Goal: Task Accomplishment & Management: Manage account settings

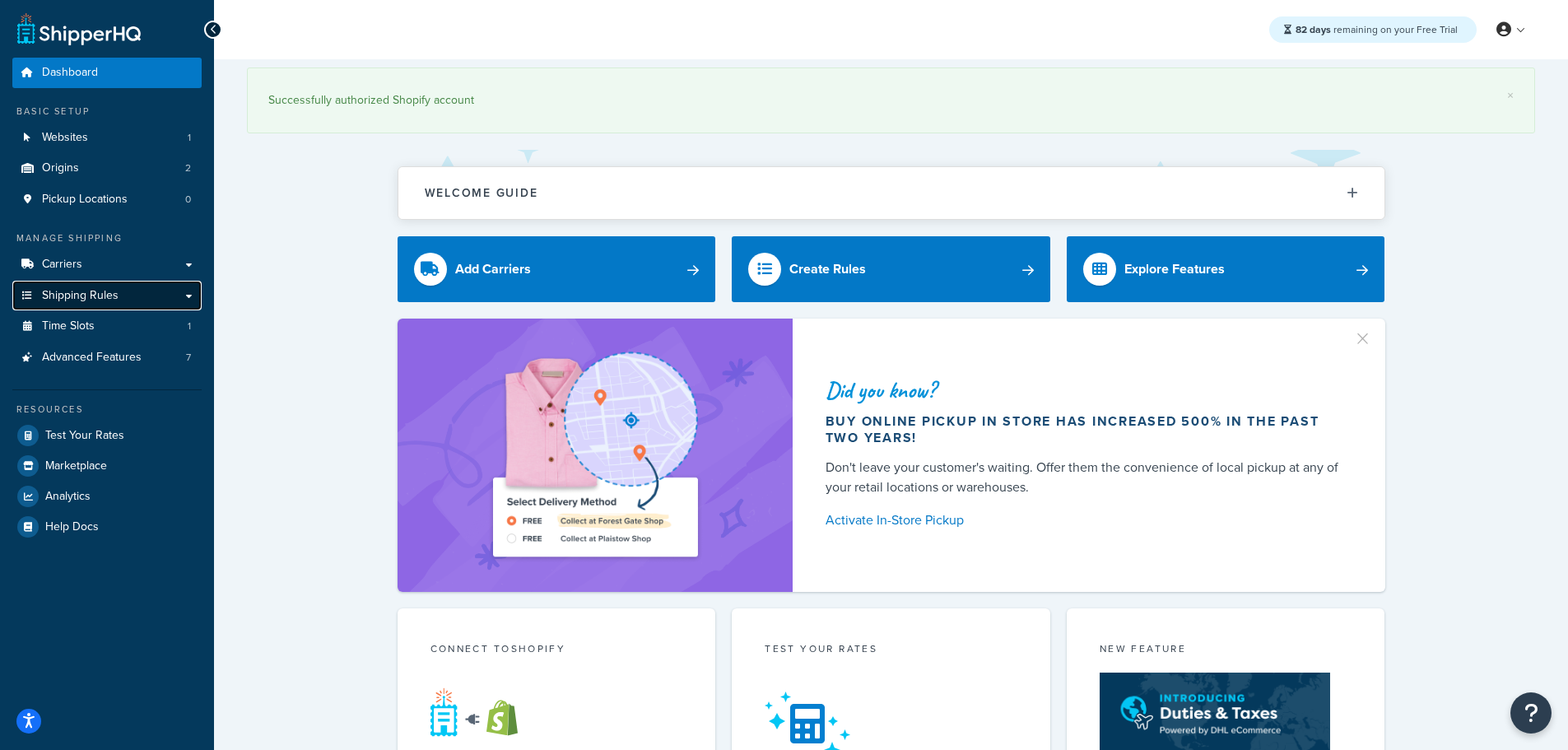
click at [116, 295] on span "Shipping Rules" at bounding box center [80, 295] width 77 height 14
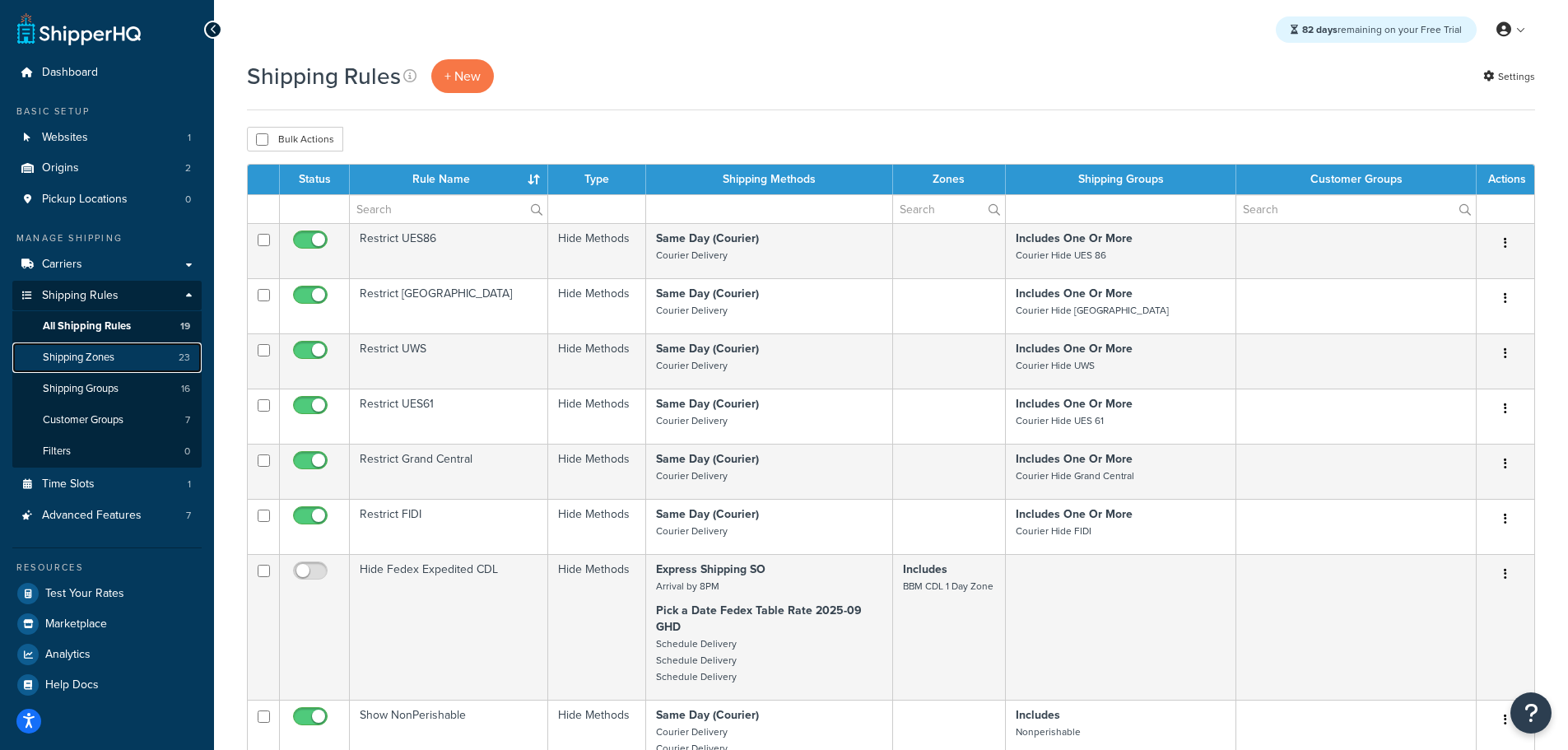
click at [97, 358] on span "Shipping Zones" at bounding box center [79, 358] width 71 height 14
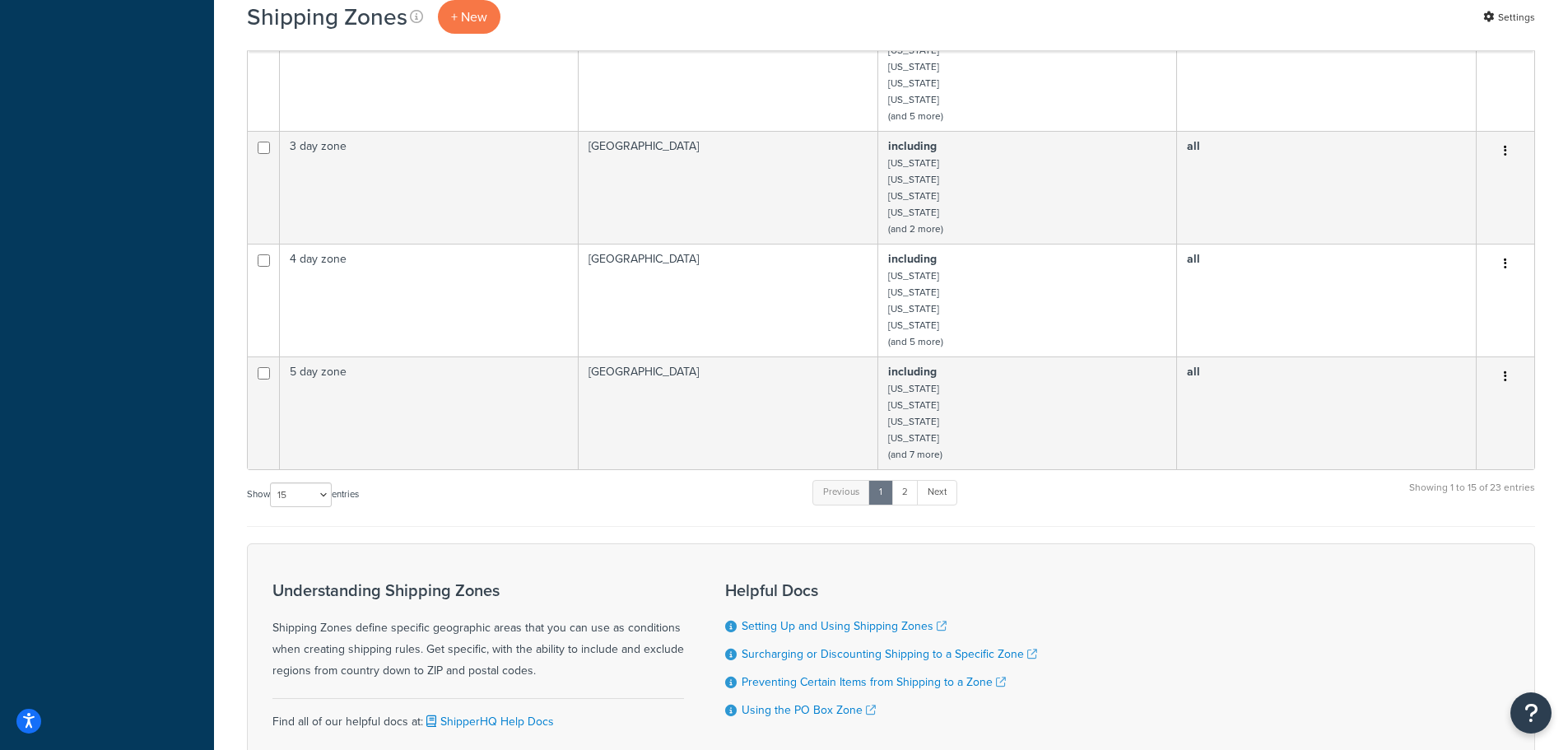
scroll to position [919, 0]
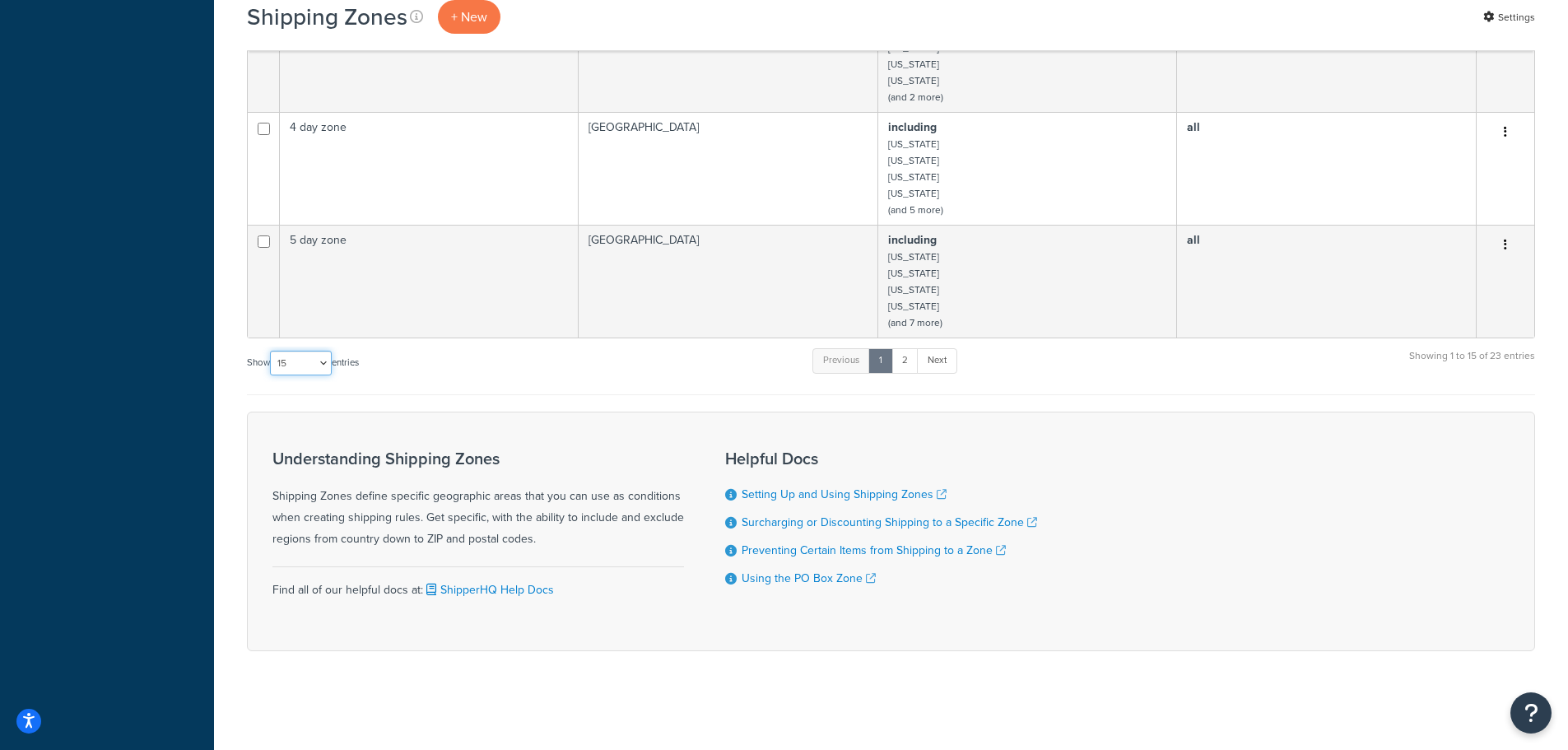
click at [304, 364] on select "10 15 25 50 100" at bounding box center [301, 363] width 62 height 25
select select "25"
click at [272, 376] on select "10 15 25 50 100" at bounding box center [301, 363] width 62 height 25
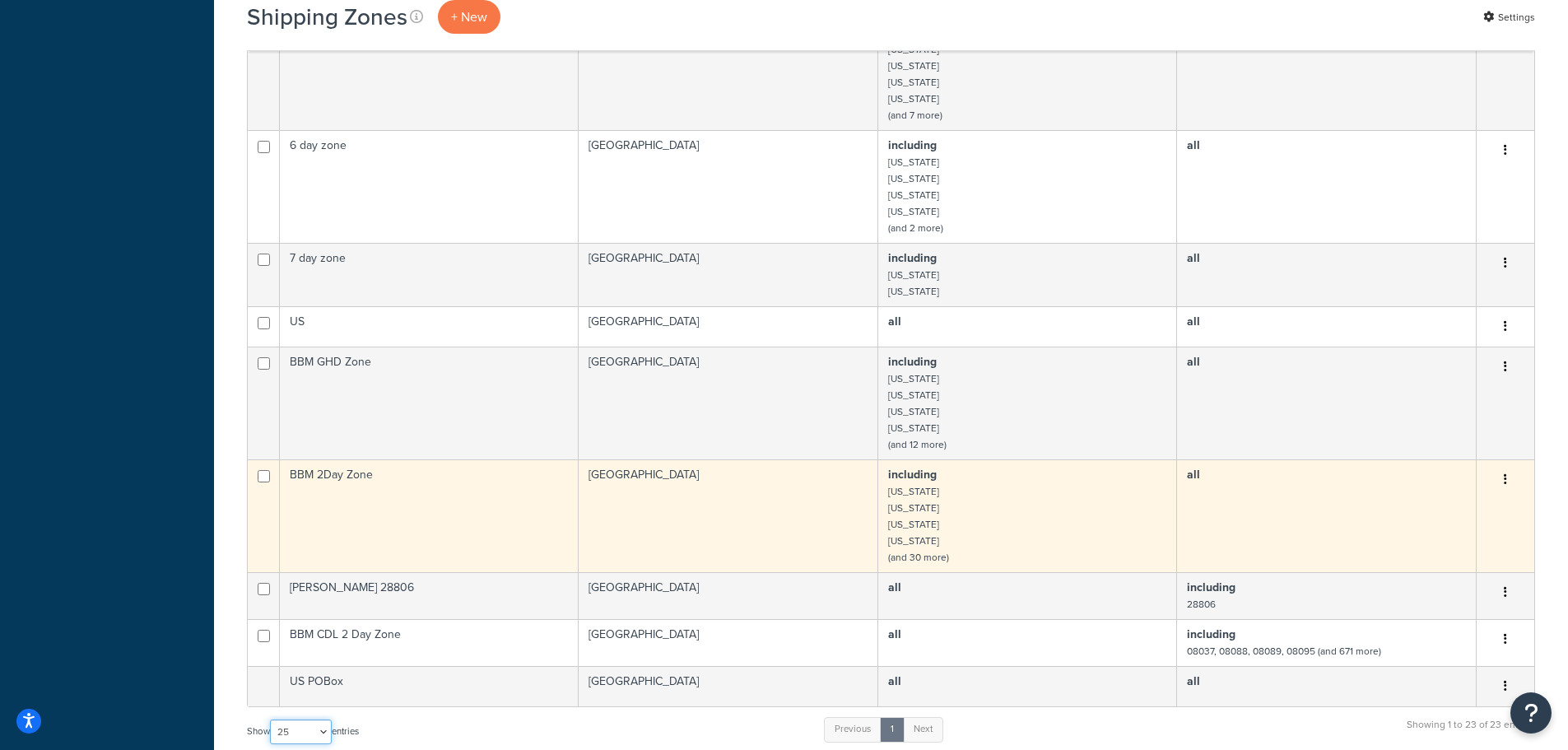
scroll to position [1166, 0]
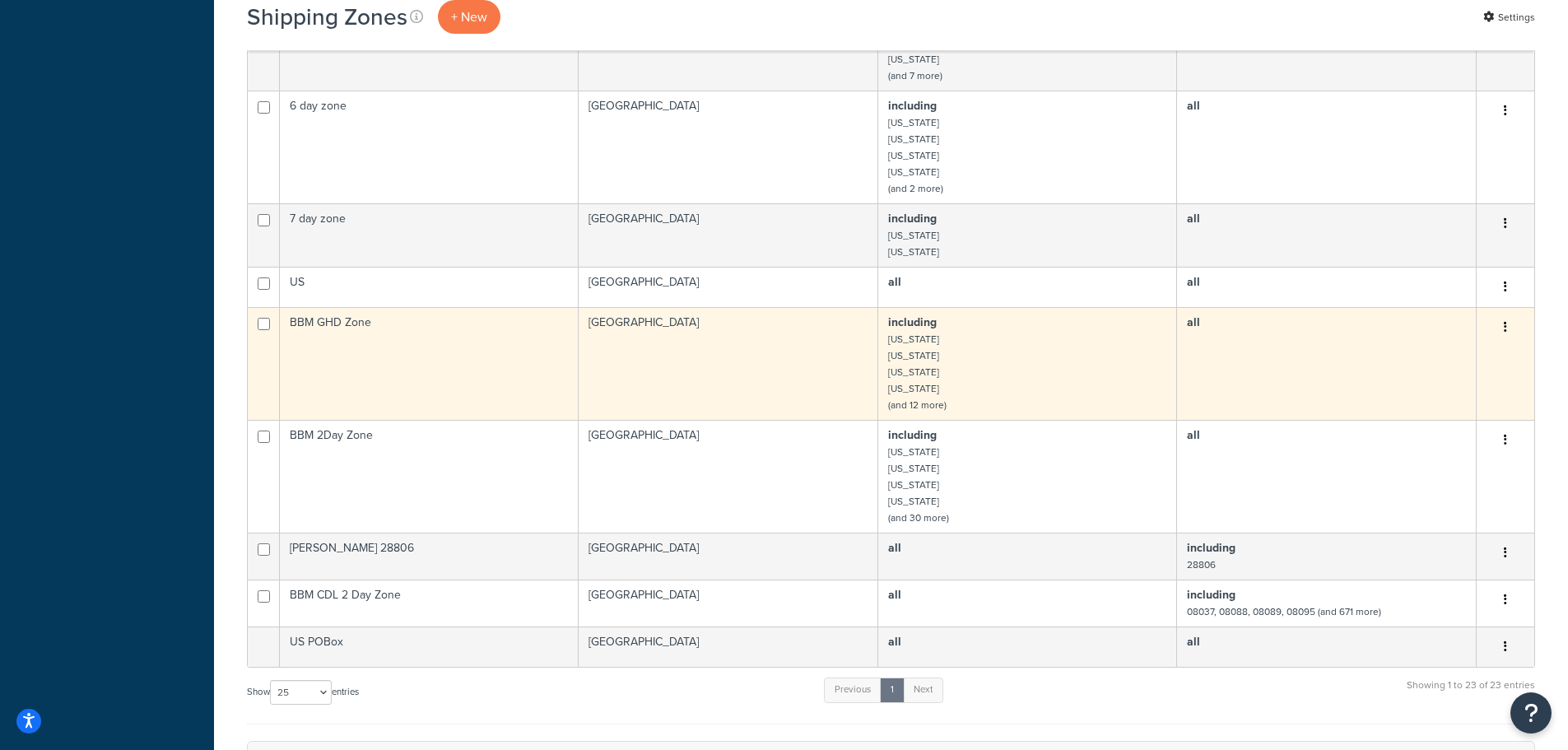
click at [352, 327] on td "BBM GHD Zone" at bounding box center [429, 363] width 299 height 112
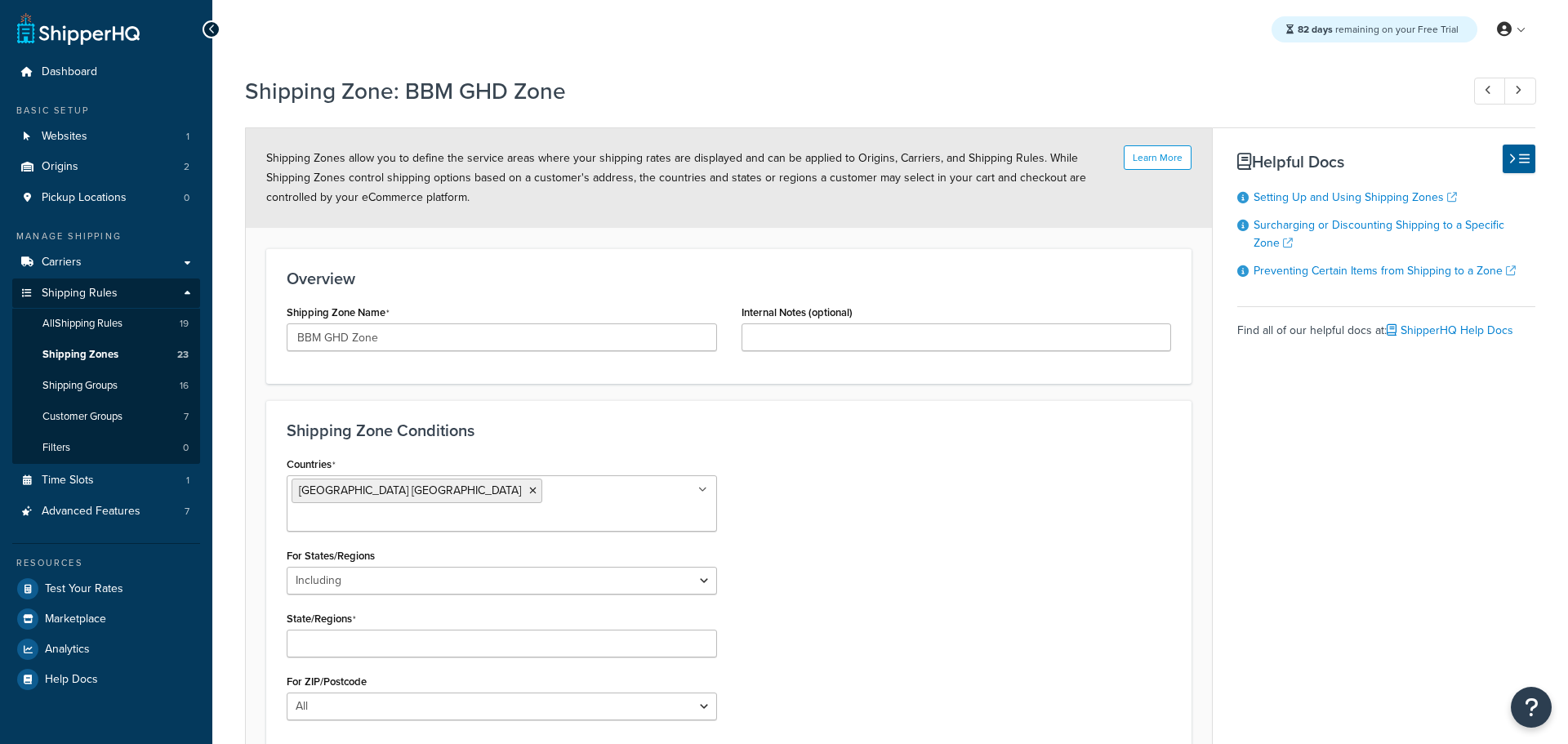
select select "including"
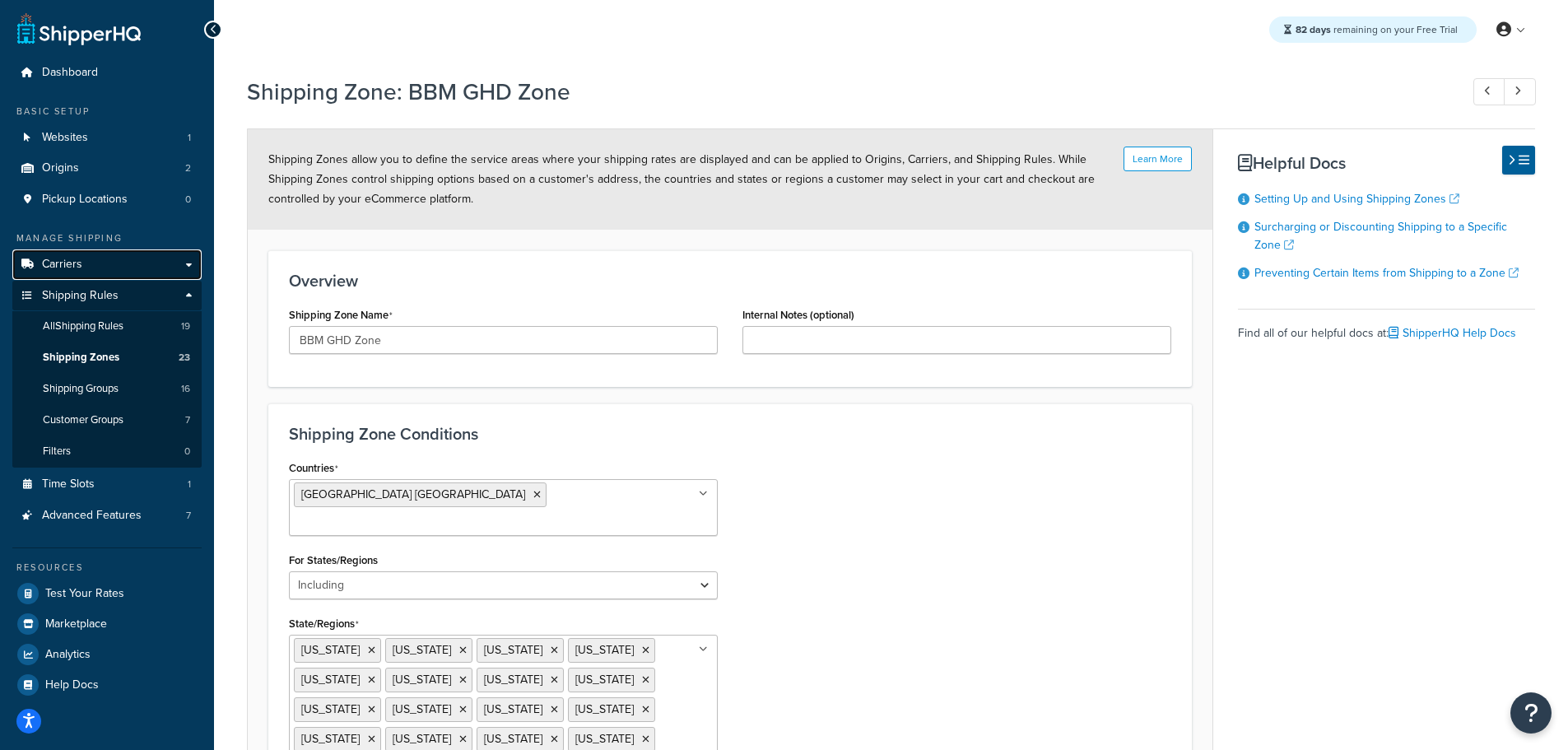
click at [78, 262] on span "Carriers" at bounding box center [62, 264] width 40 height 14
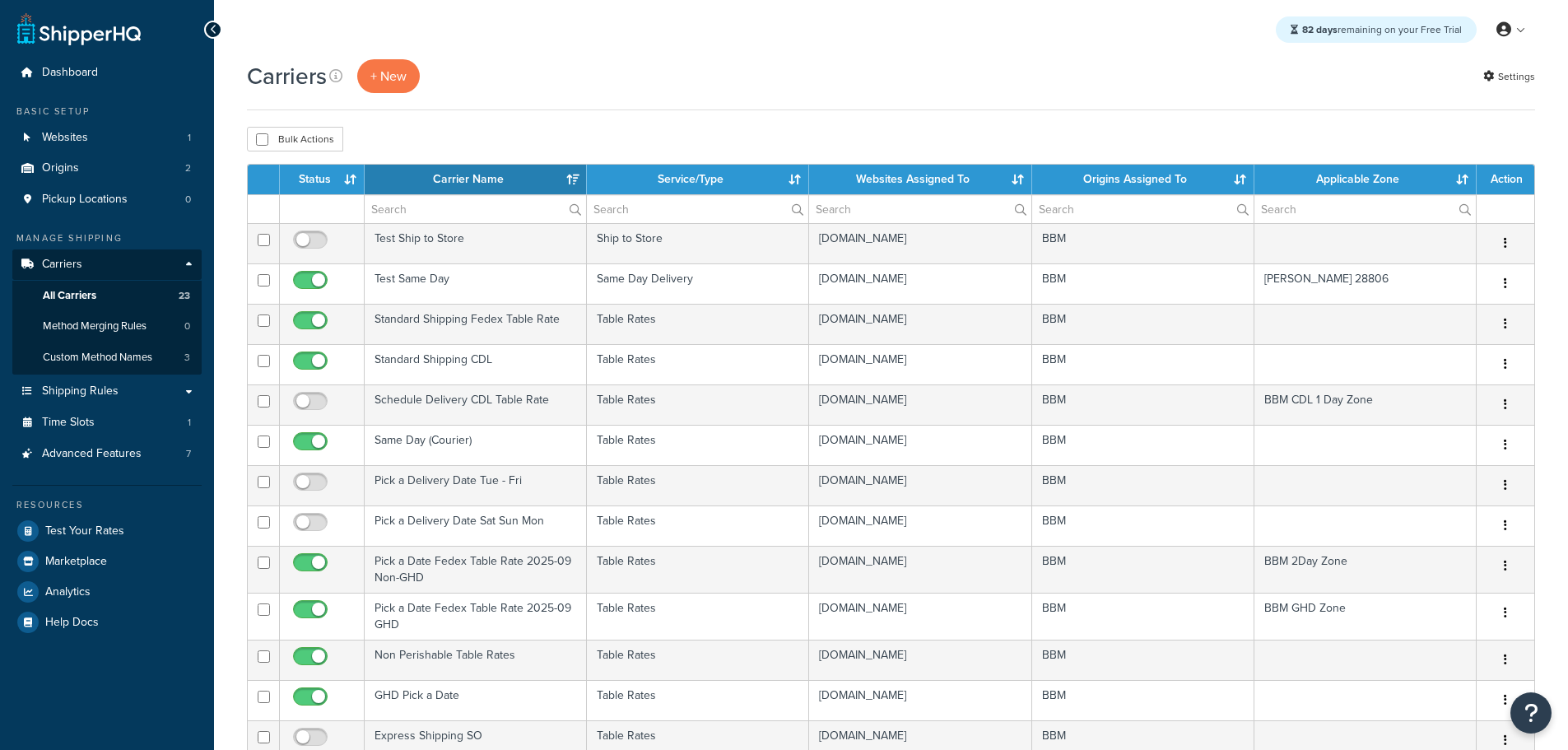
select select "15"
click at [319, 177] on th "Status" at bounding box center [322, 179] width 85 height 29
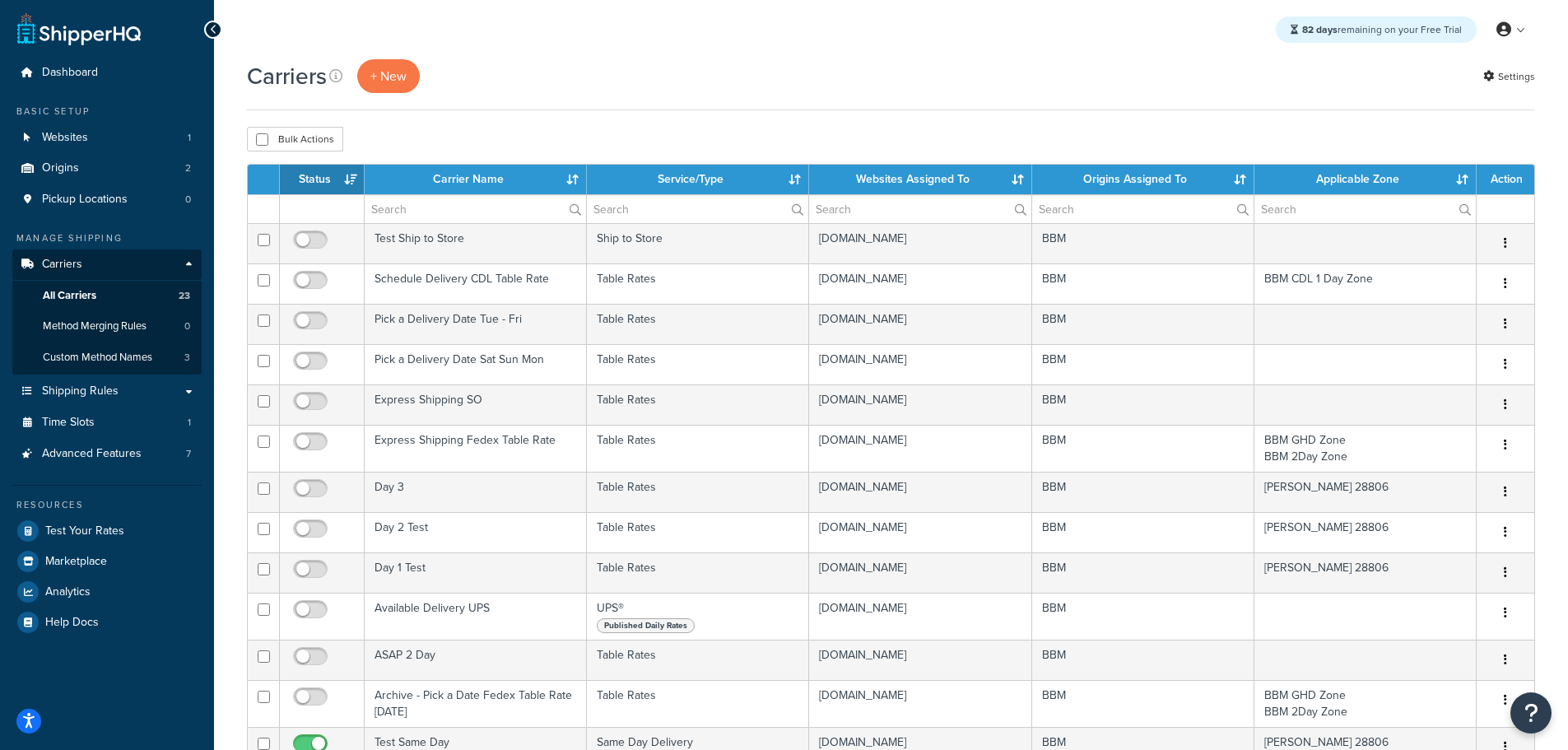
click at [316, 175] on th "Status" at bounding box center [322, 179] width 85 height 29
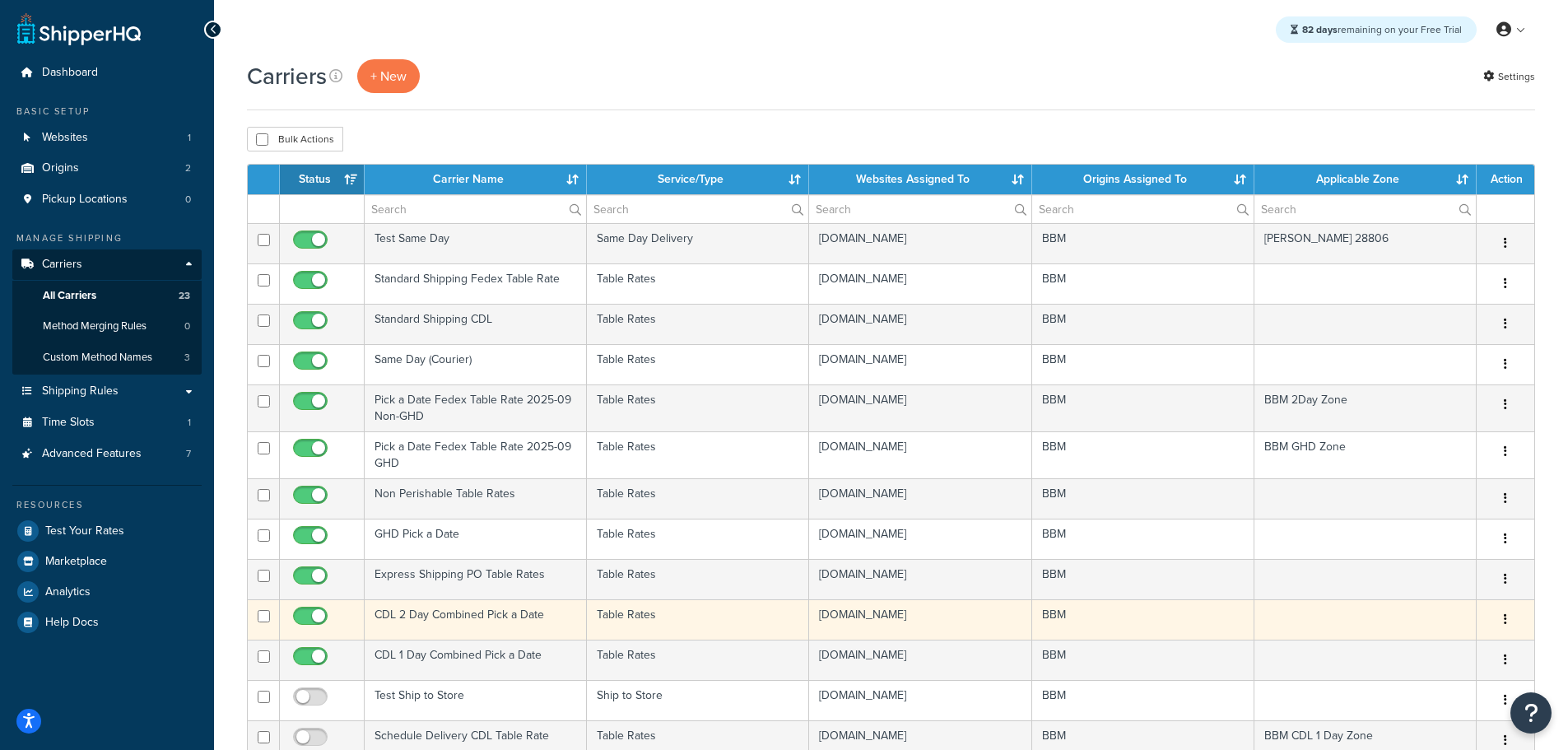
click at [416, 616] on td "CDL 2 Day Combined Pick a Date" at bounding box center [475, 619] width 222 height 40
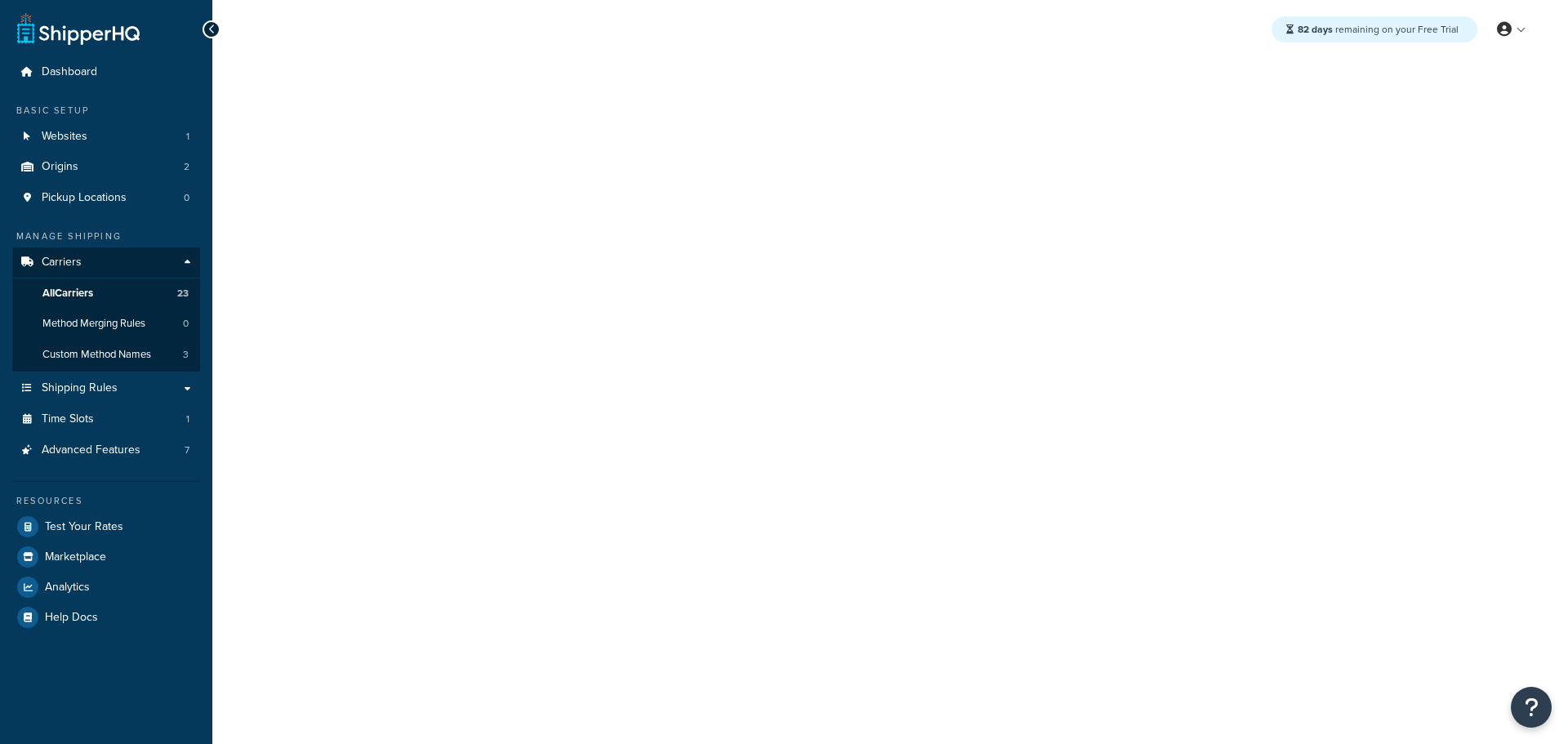
select select "25"
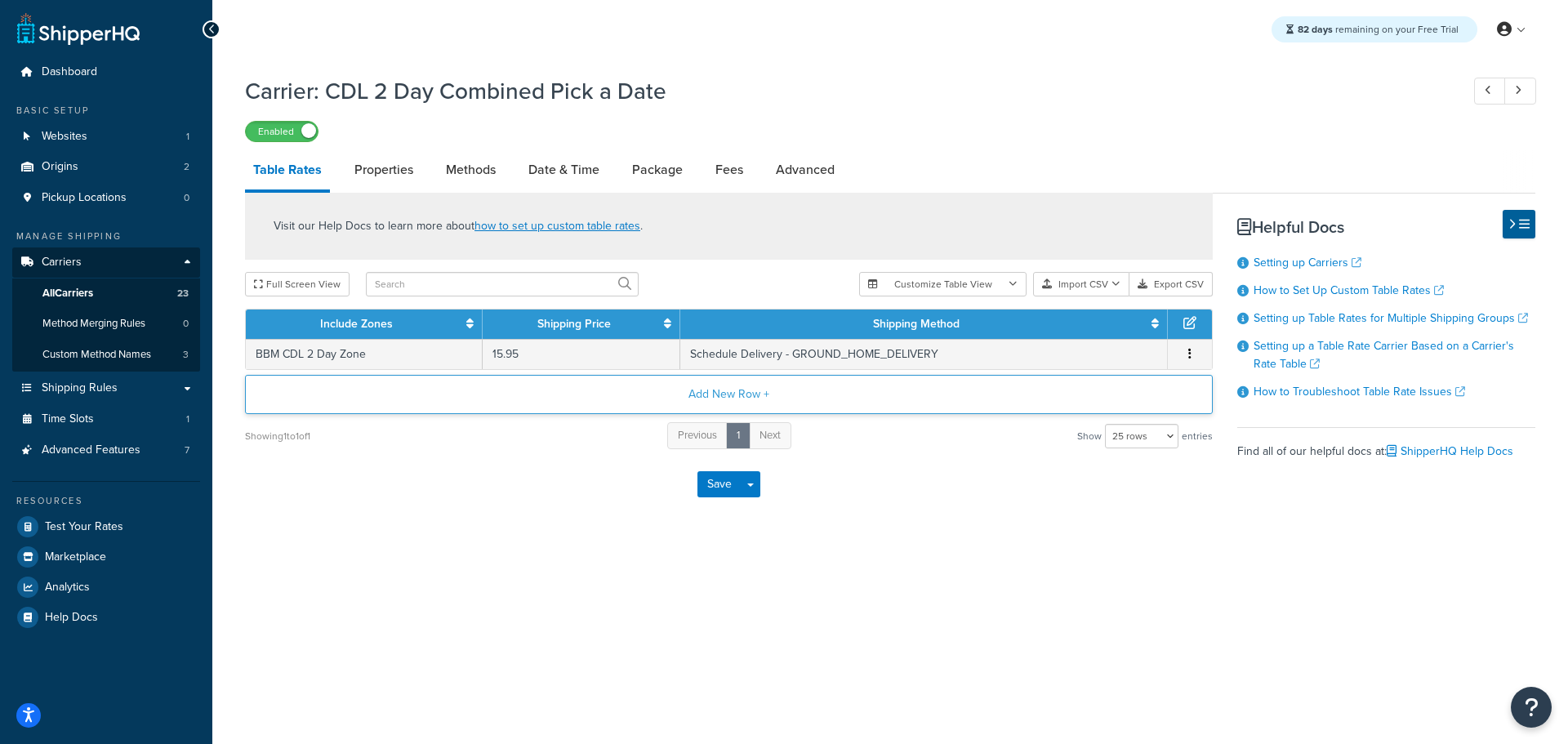
click at [721, 390] on button "Add New Row +" at bounding box center [728, 394] width 968 height 39
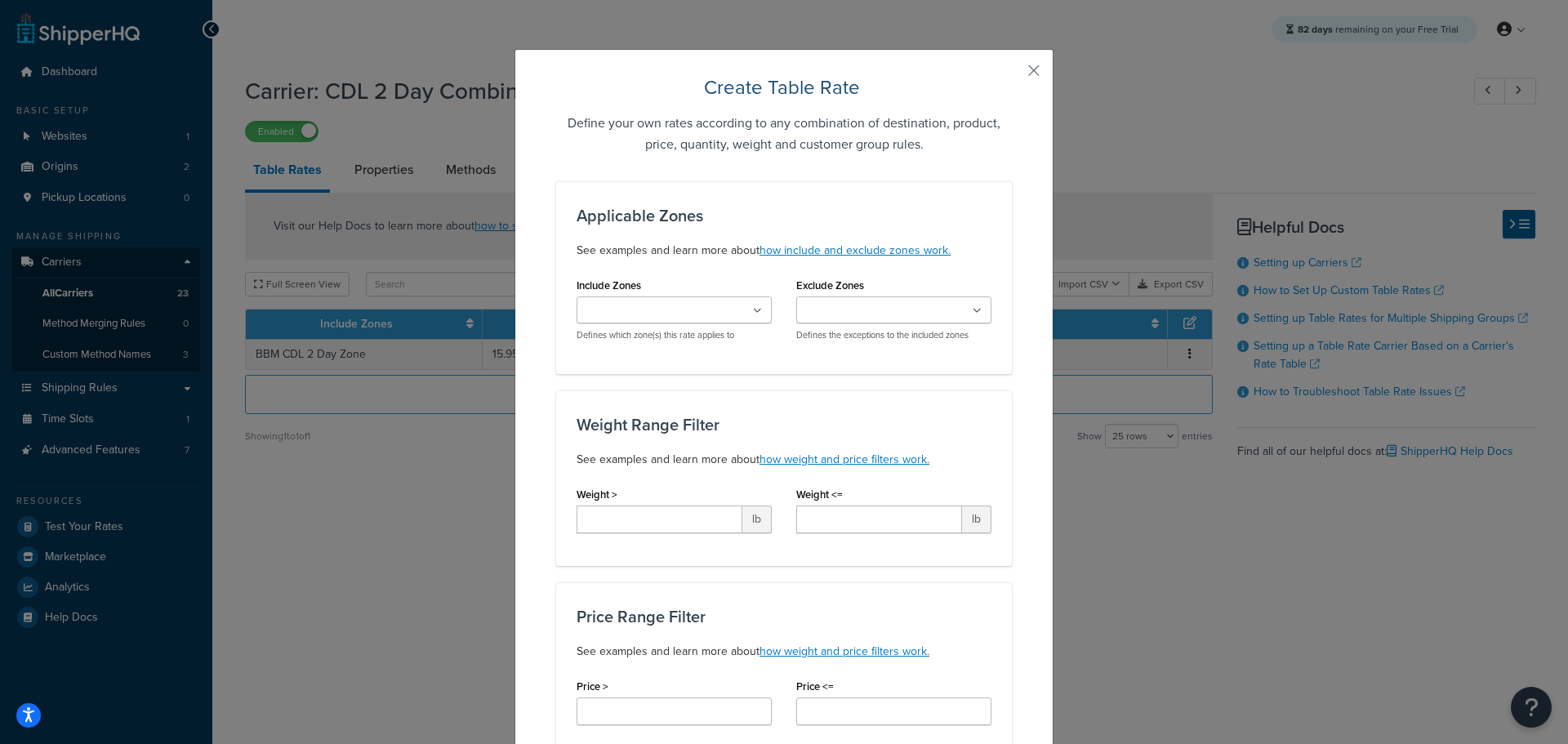
click at [710, 316] on ul at bounding box center [674, 310] width 195 height 27
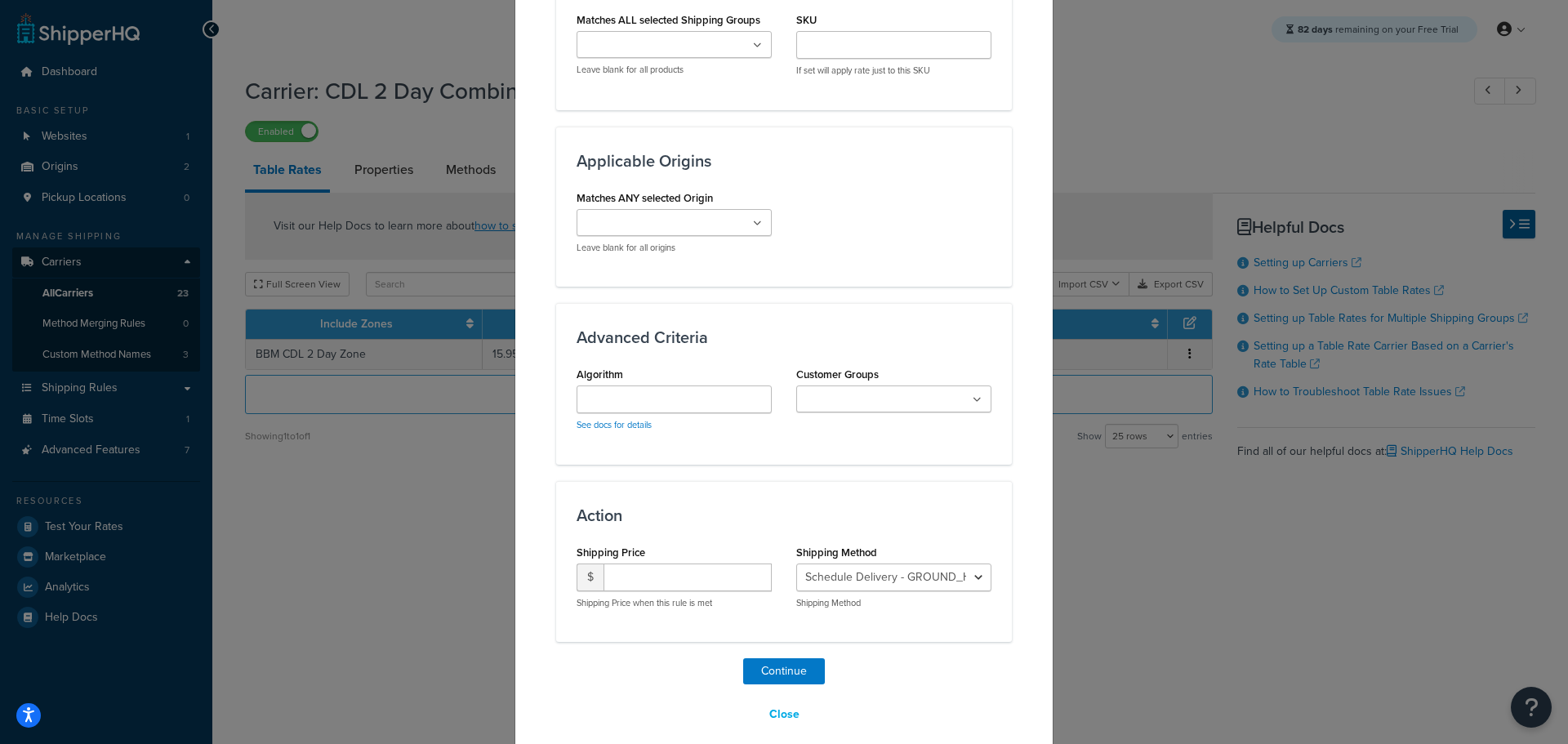
scroll to position [1033, 0]
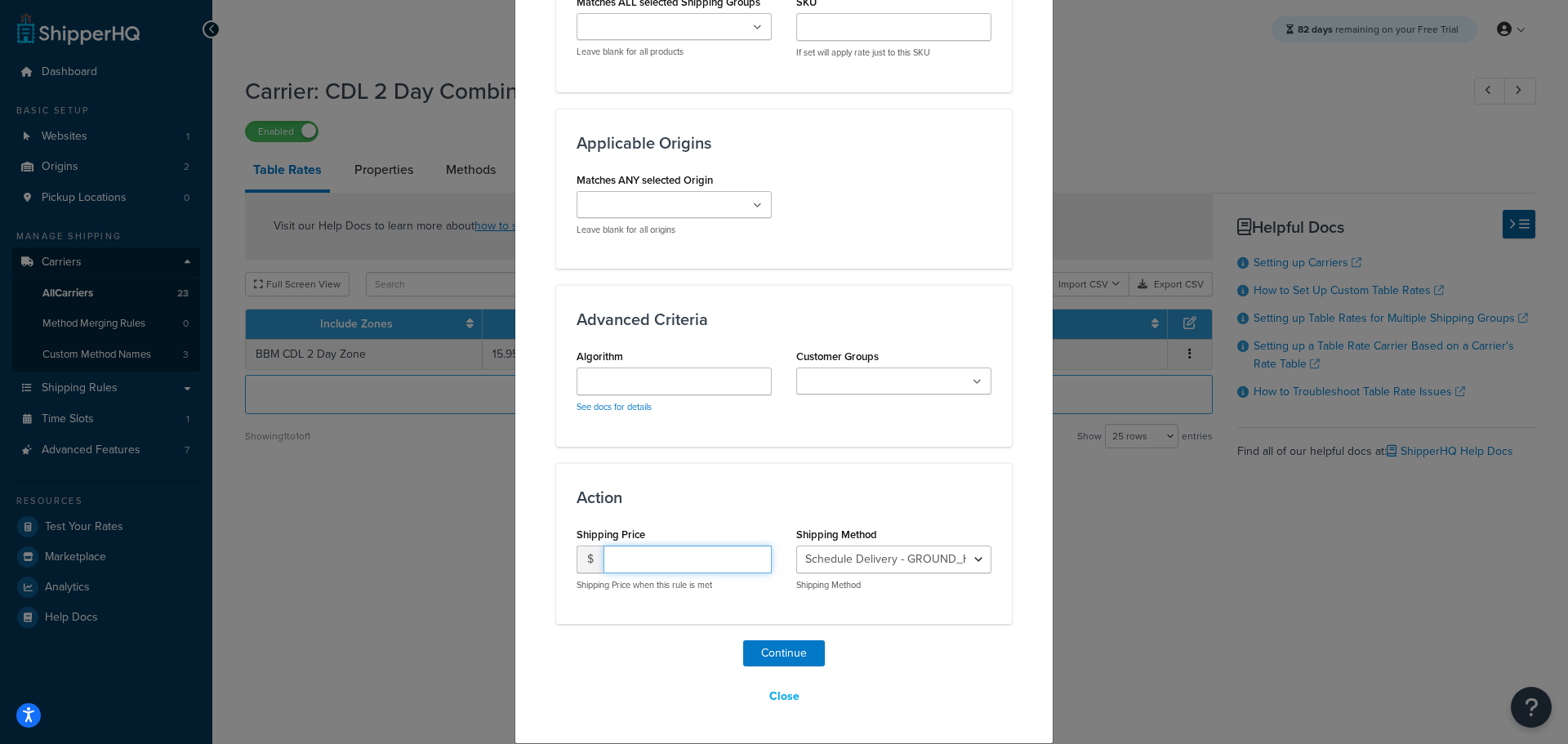
click at [635, 556] on input "number" at bounding box center [687, 559] width 168 height 28
type input "15.95"
click at [881, 553] on select "Schedule Delivery - GROUND_HOME_DELIVERY Schedule Delivery - CDL_standard" at bounding box center [893, 559] width 195 height 28
select select "184014"
click at [796, 545] on select "Schedule Delivery - GROUND_HOME_DELIVERY Schedule Delivery - CDL_standard" at bounding box center [893, 559] width 195 height 28
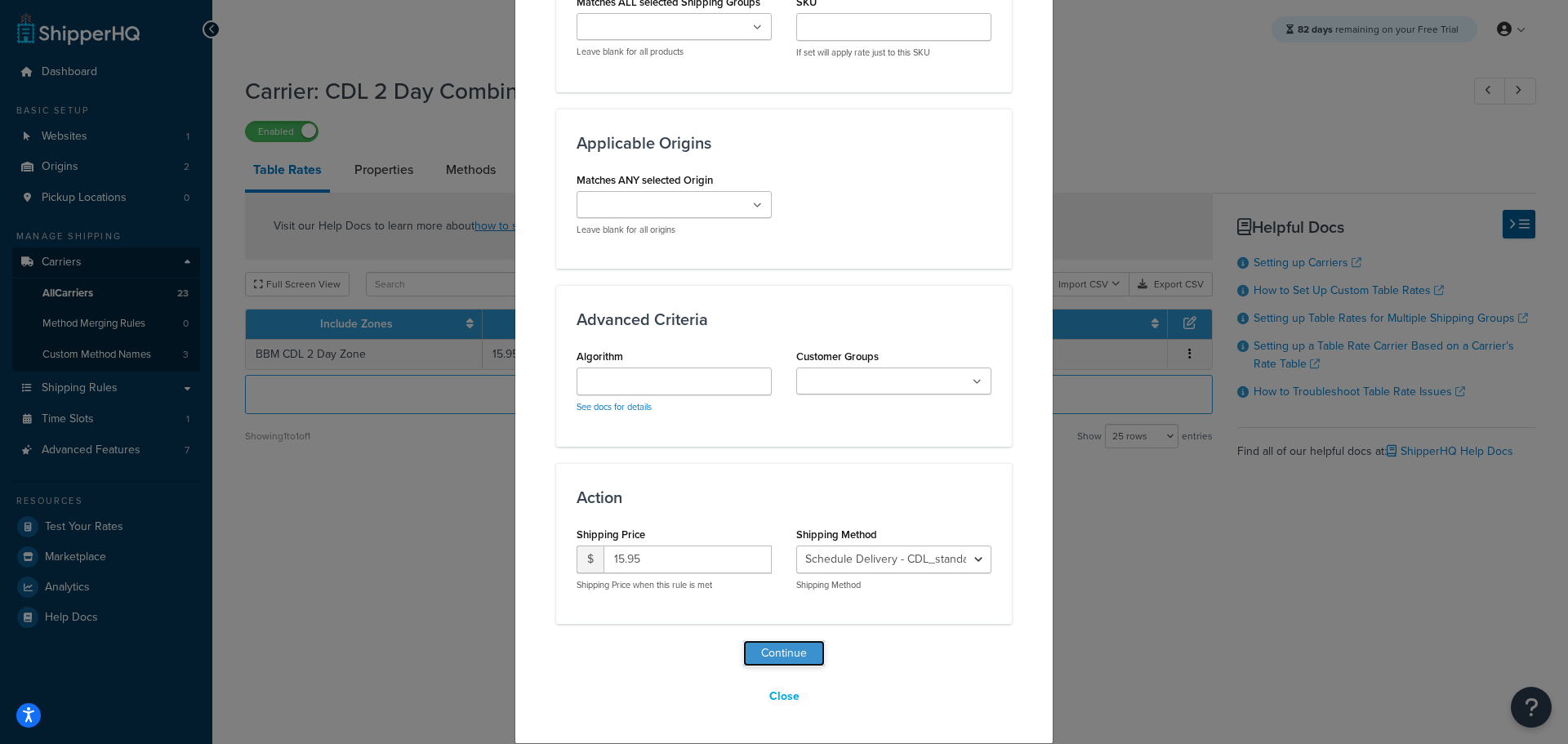
click at [788, 651] on button "Continue" at bounding box center [784, 653] width 82 height 26
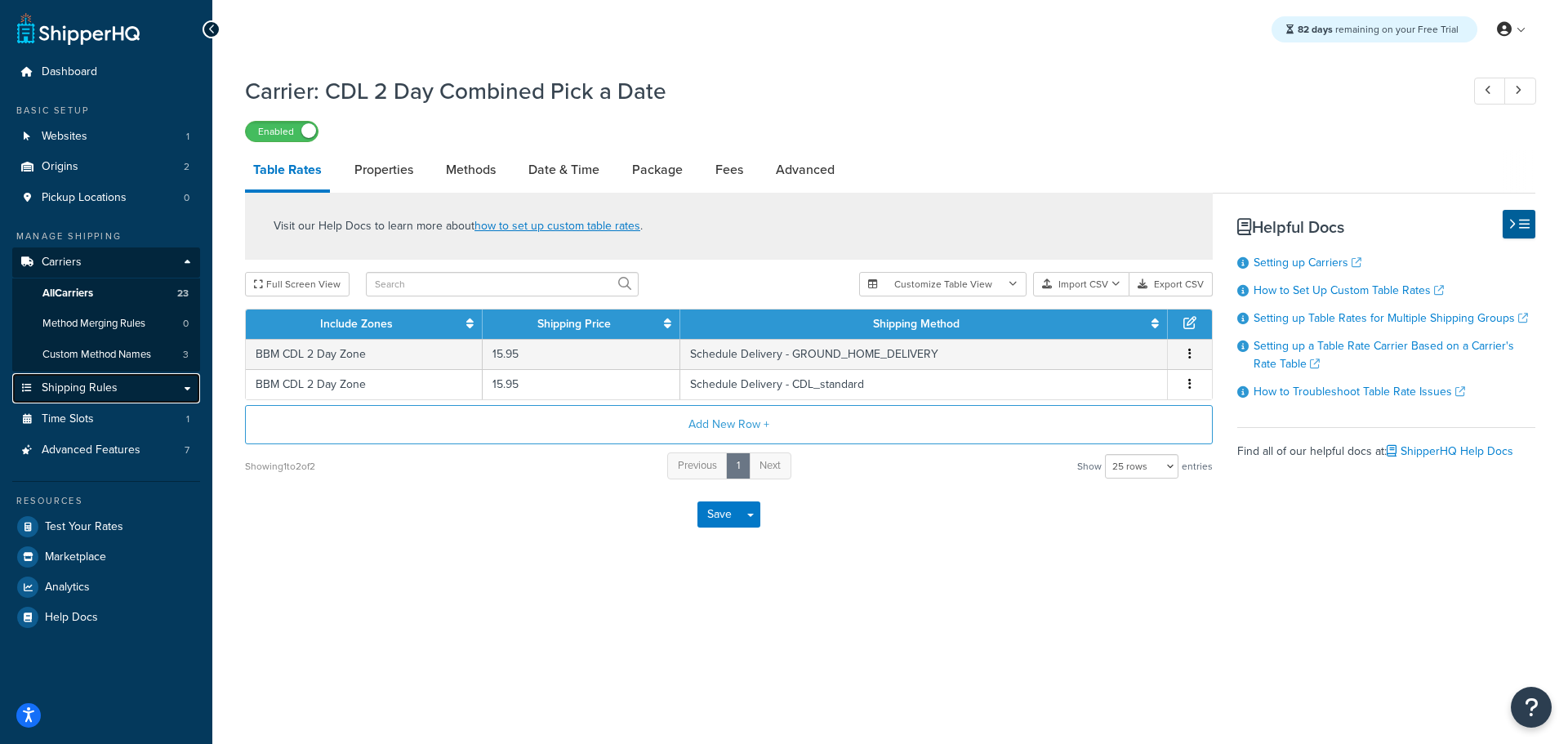
click at [116, 381] on span "Shipping Rules" at bounding box center [80, 387] width 76 height 14
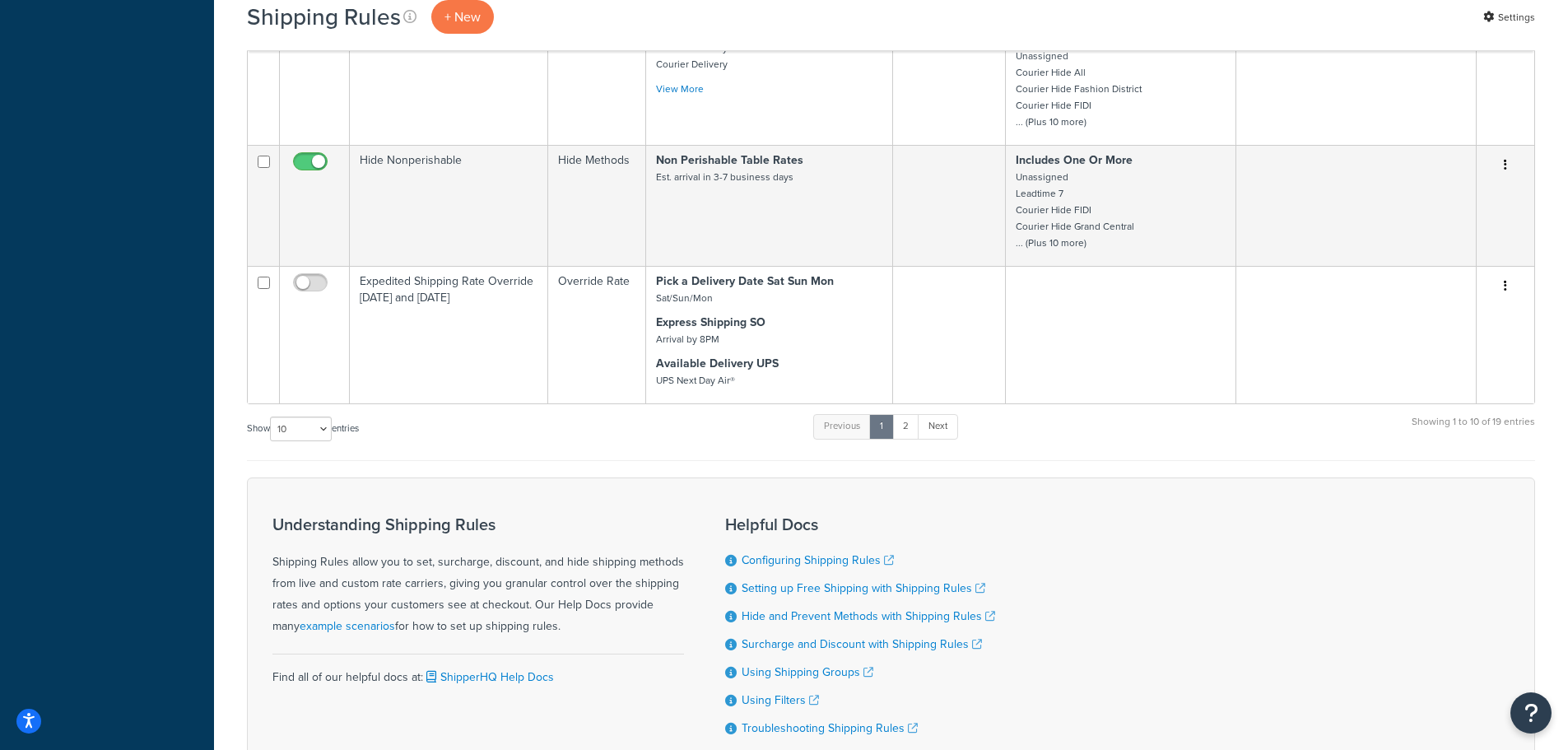
scroll to position [839, 0]
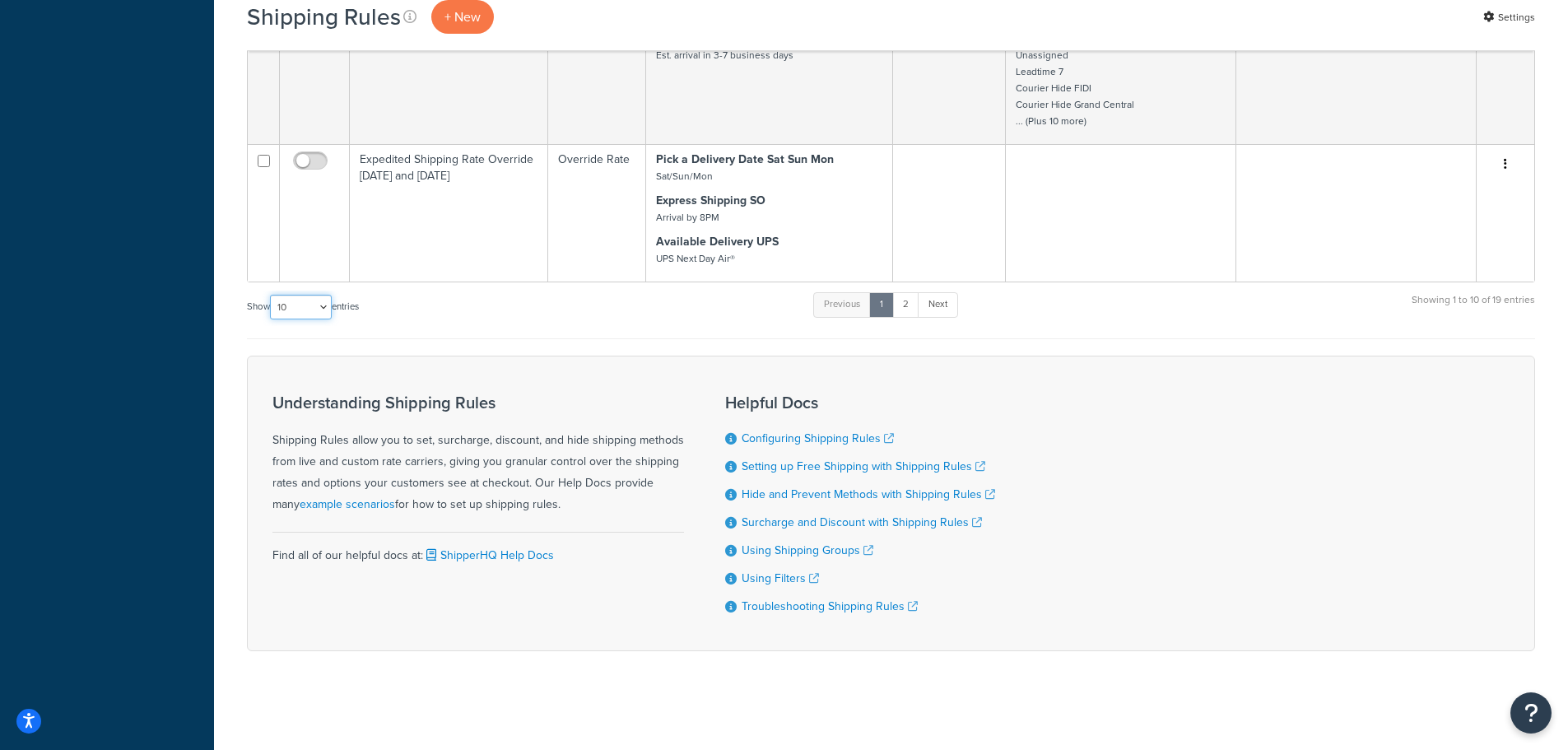
click at [317, 308] on select "10 15 25 50 100 1000" at bounding box center [301, 306] width 62 height 25
select select "50"
click at [272, 295] on select "10 15 25 50 100 1000" at bounding box center [301, 306] width 62 height 25
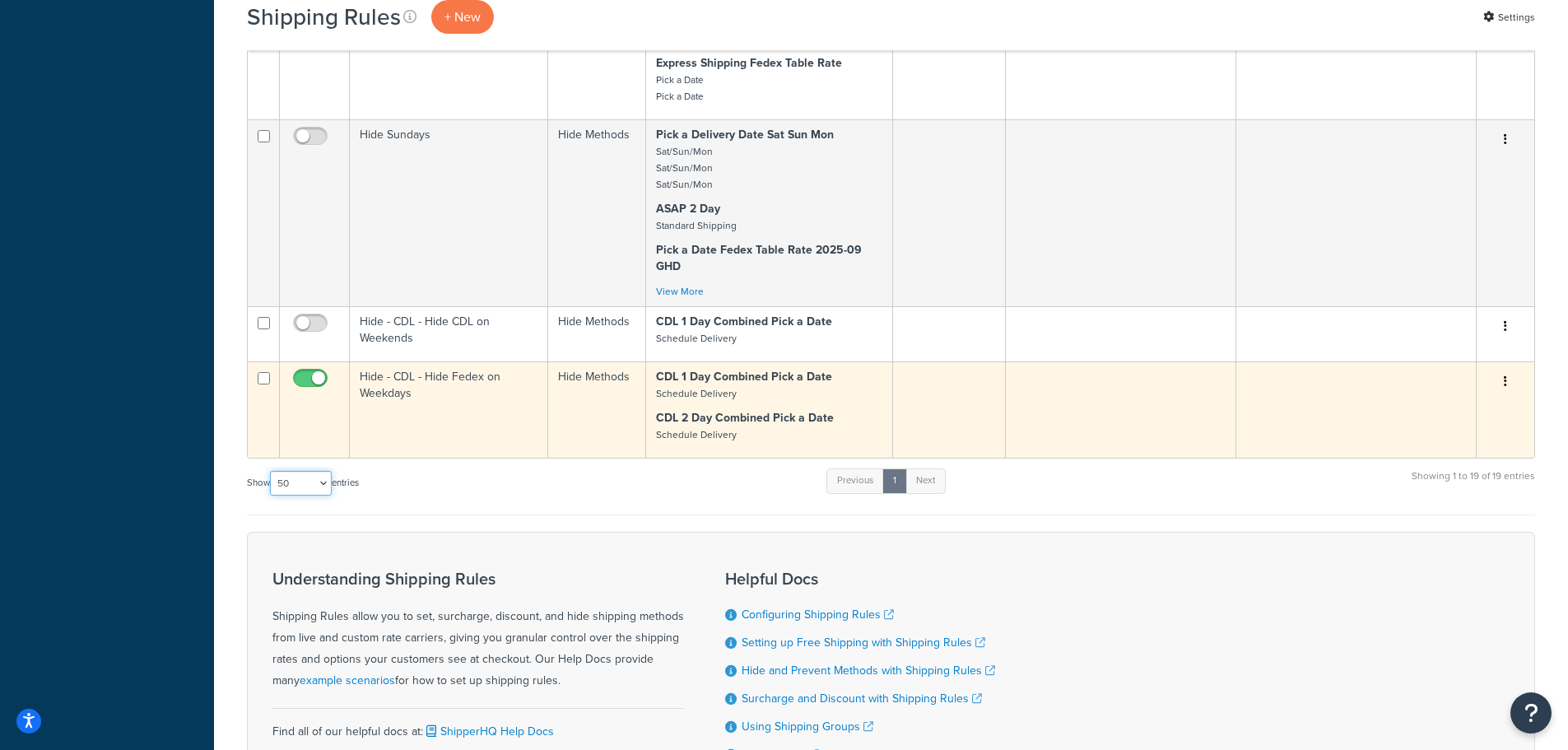
scroll to position [1962, 0]
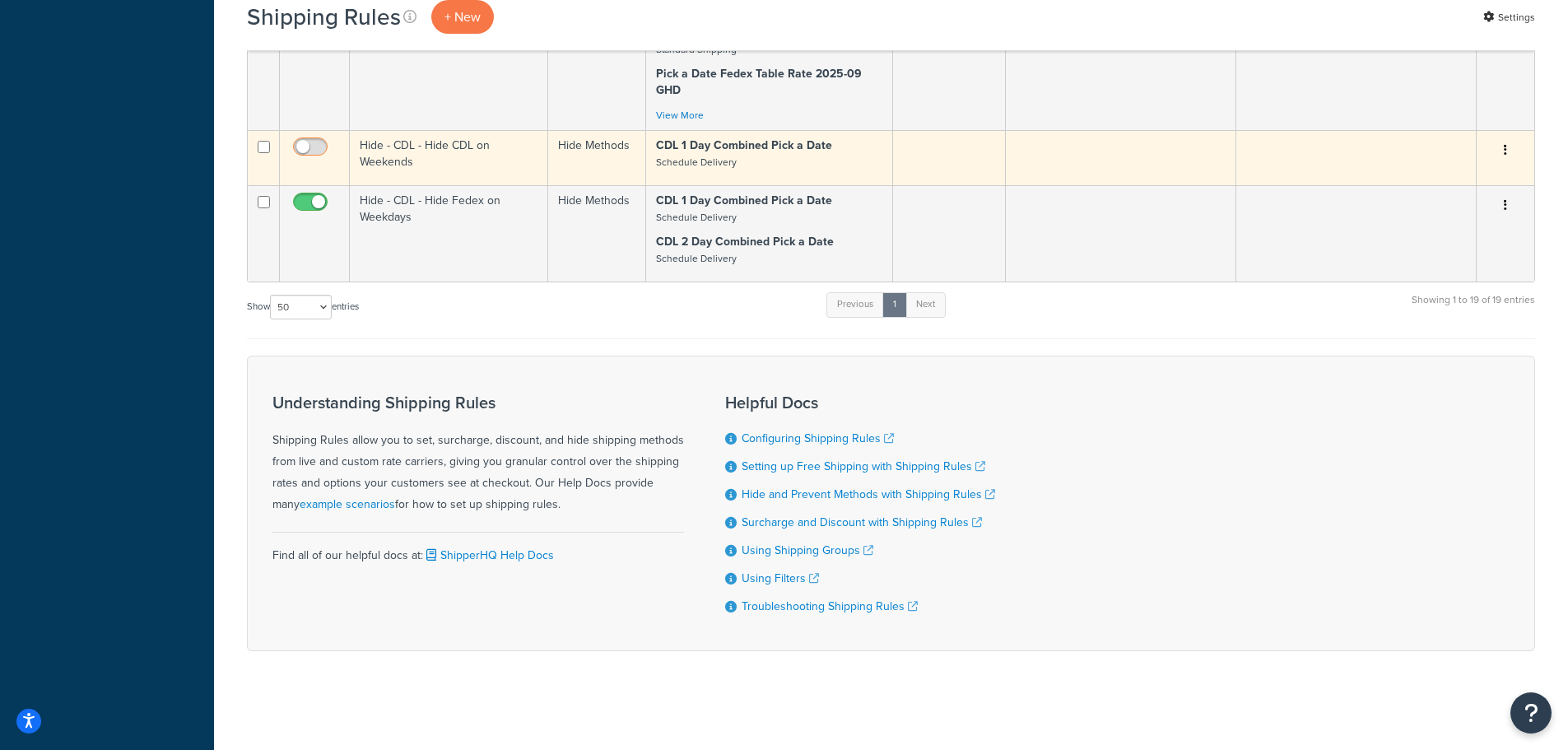
click at [315, 145] on input "checkbox" at bounding box center [313, 151] width 46 height 21
checkbox input "true"
click at [402, 149] on td "Hide - CDL - Hide CDL on Weekends" at bounding box center [449, 157] width 198 height 55
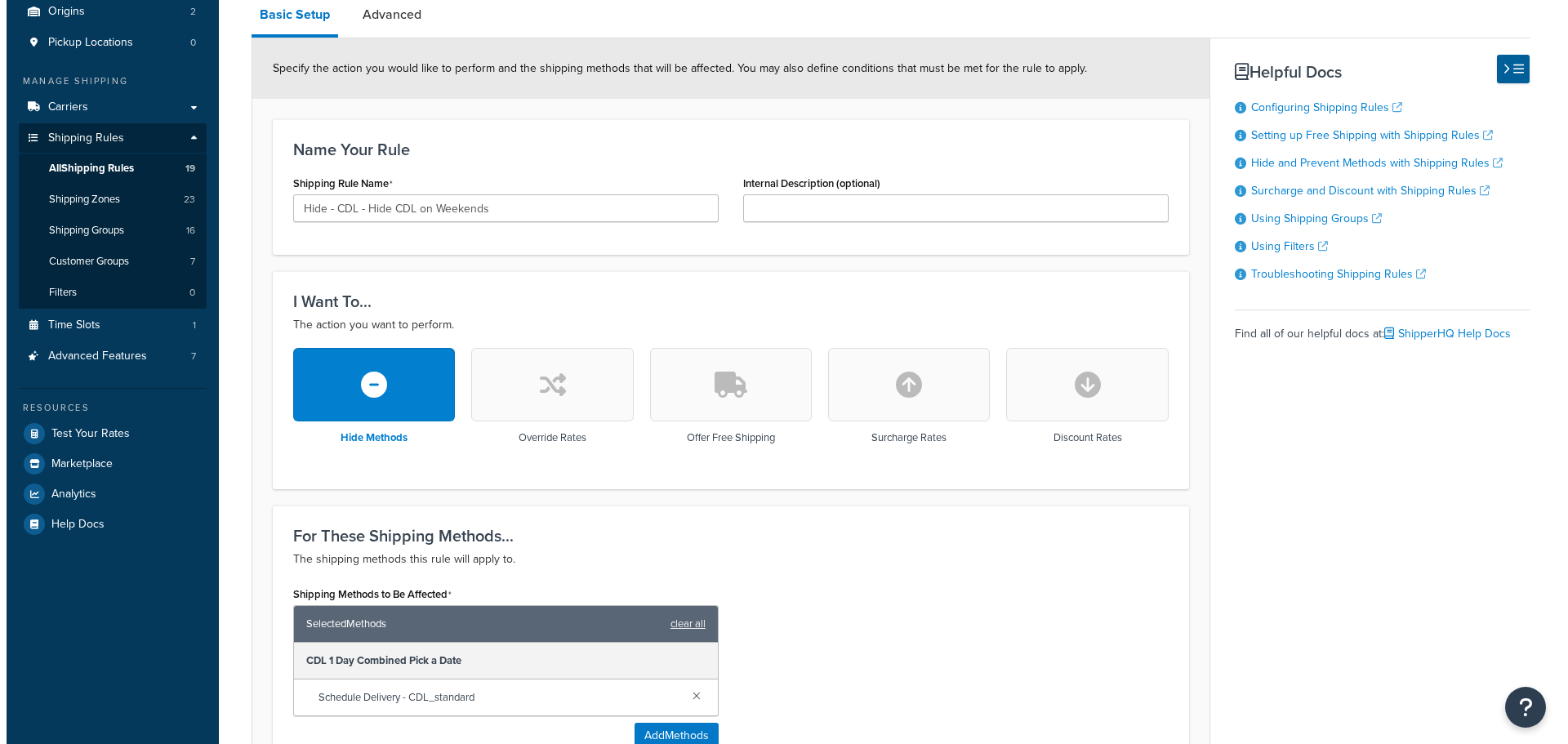
scroll to position [327, 0]
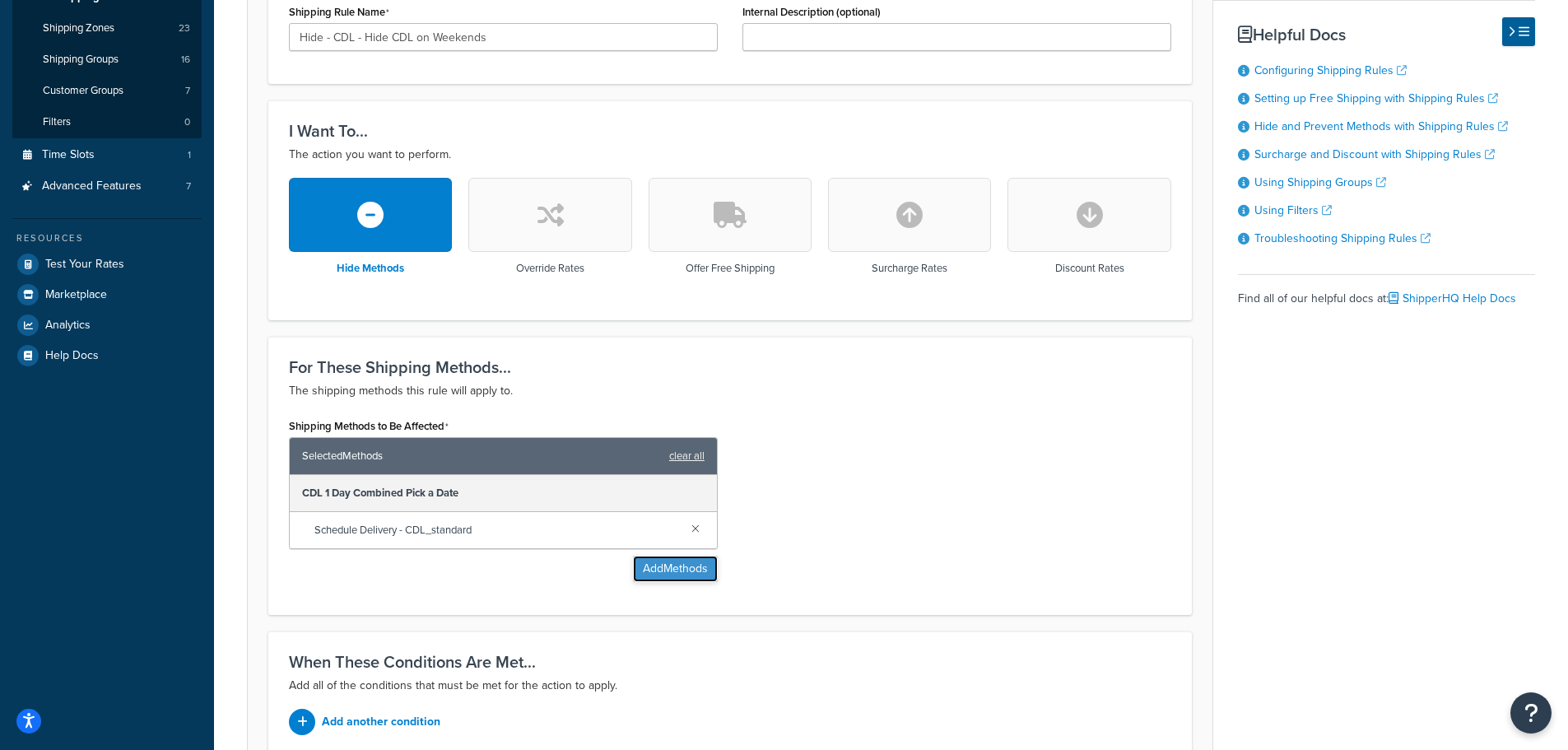
click at [673, 574] on button "Add Methods" at bounding box center [675, 569] width 85 height 27
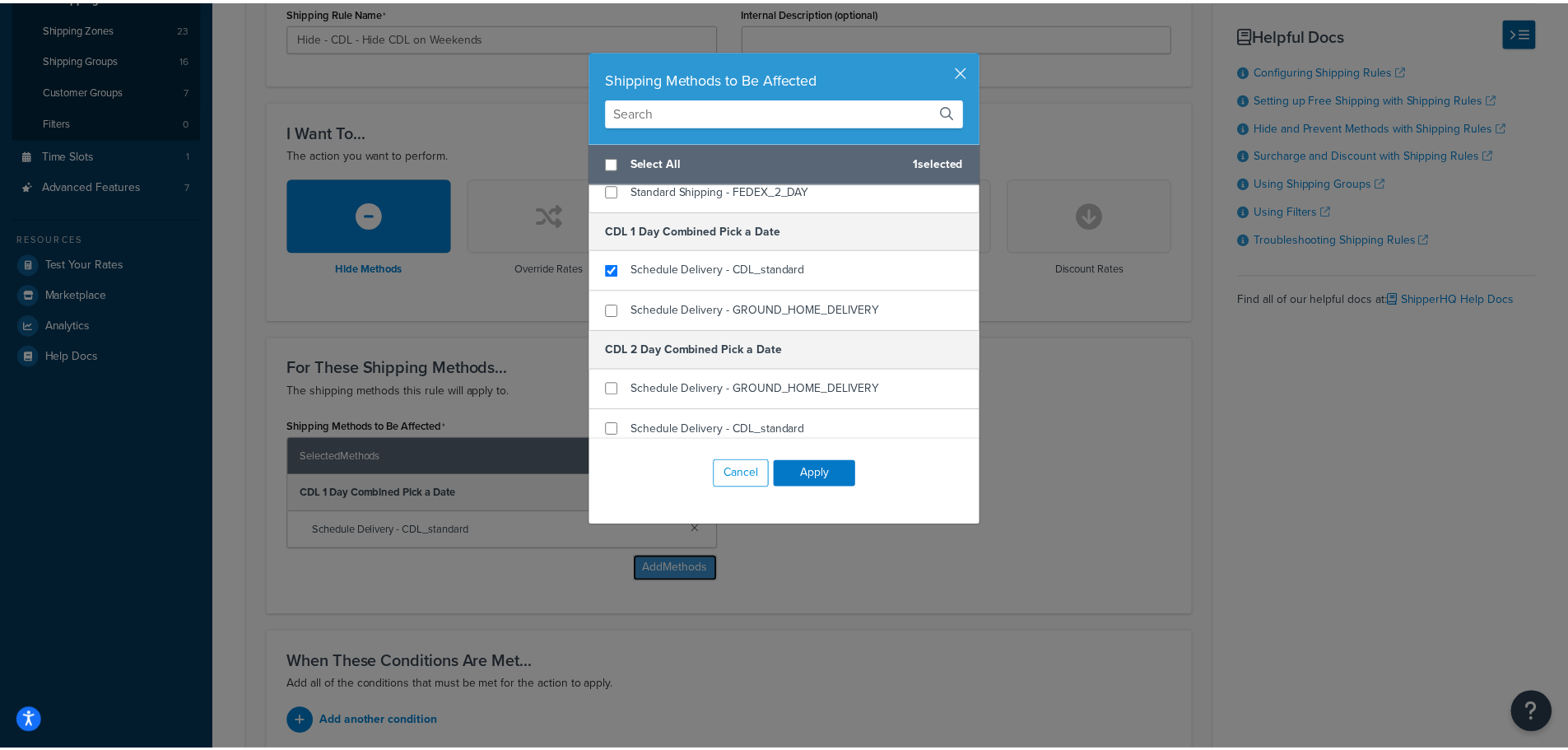
scroll to position [247, 0]
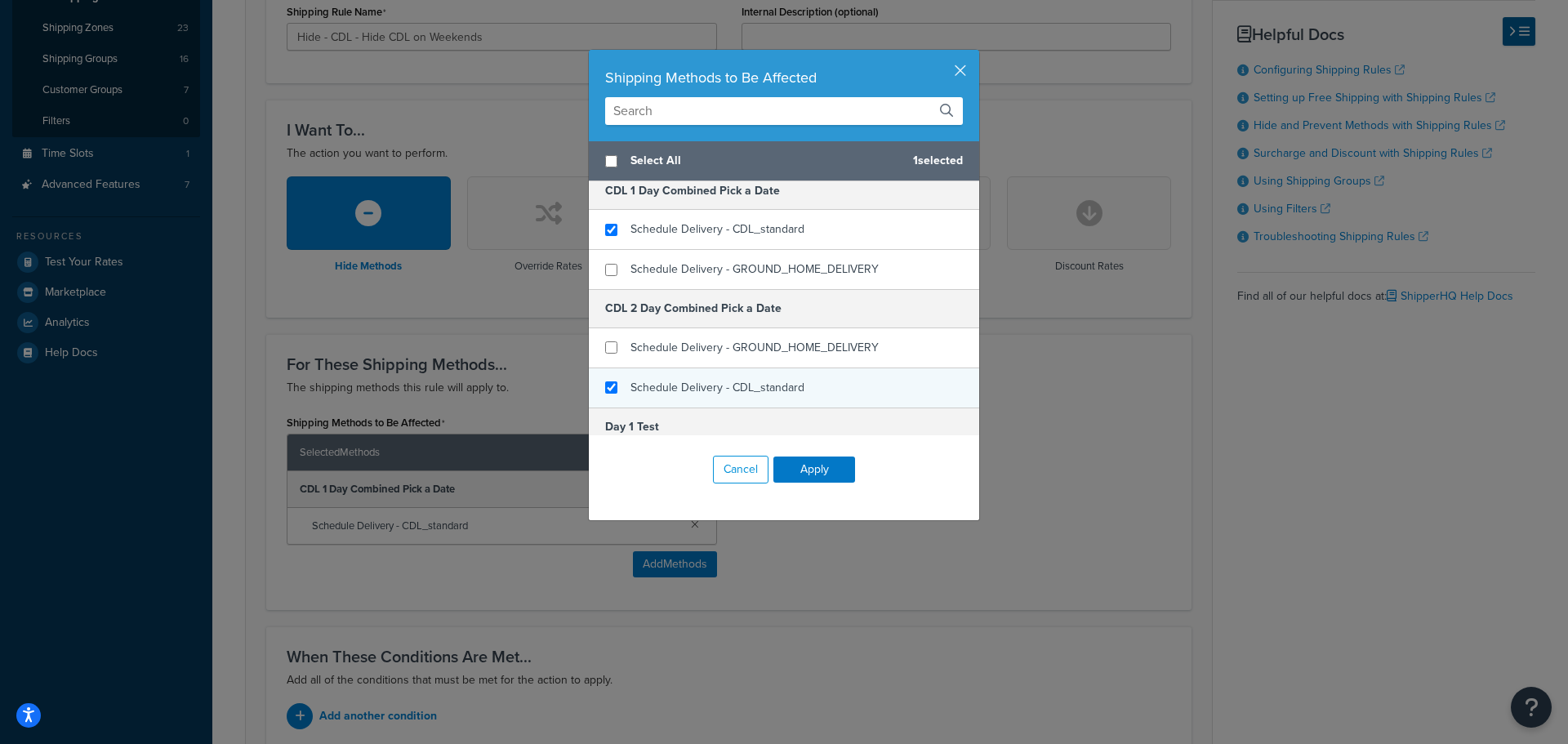
checkbox input "true"
click at [667, 382] on span "Schedule Delivery - CDL_standard" at bounding box center [717, 387] width 174 height 17
click at [811, 475] on button "Apply" at bounding box center [814, 469] width 82 height 26
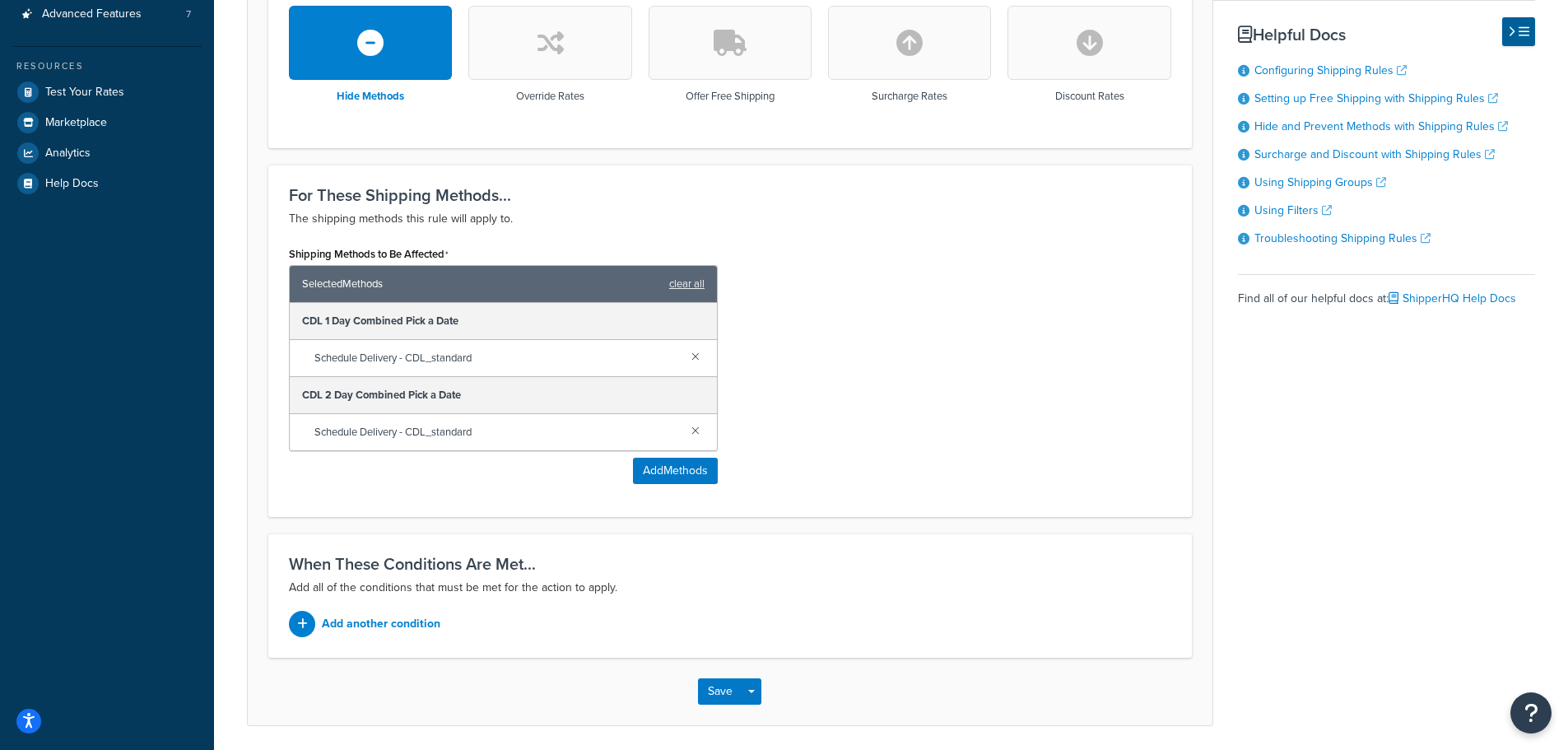
scroll to position [560, 0]
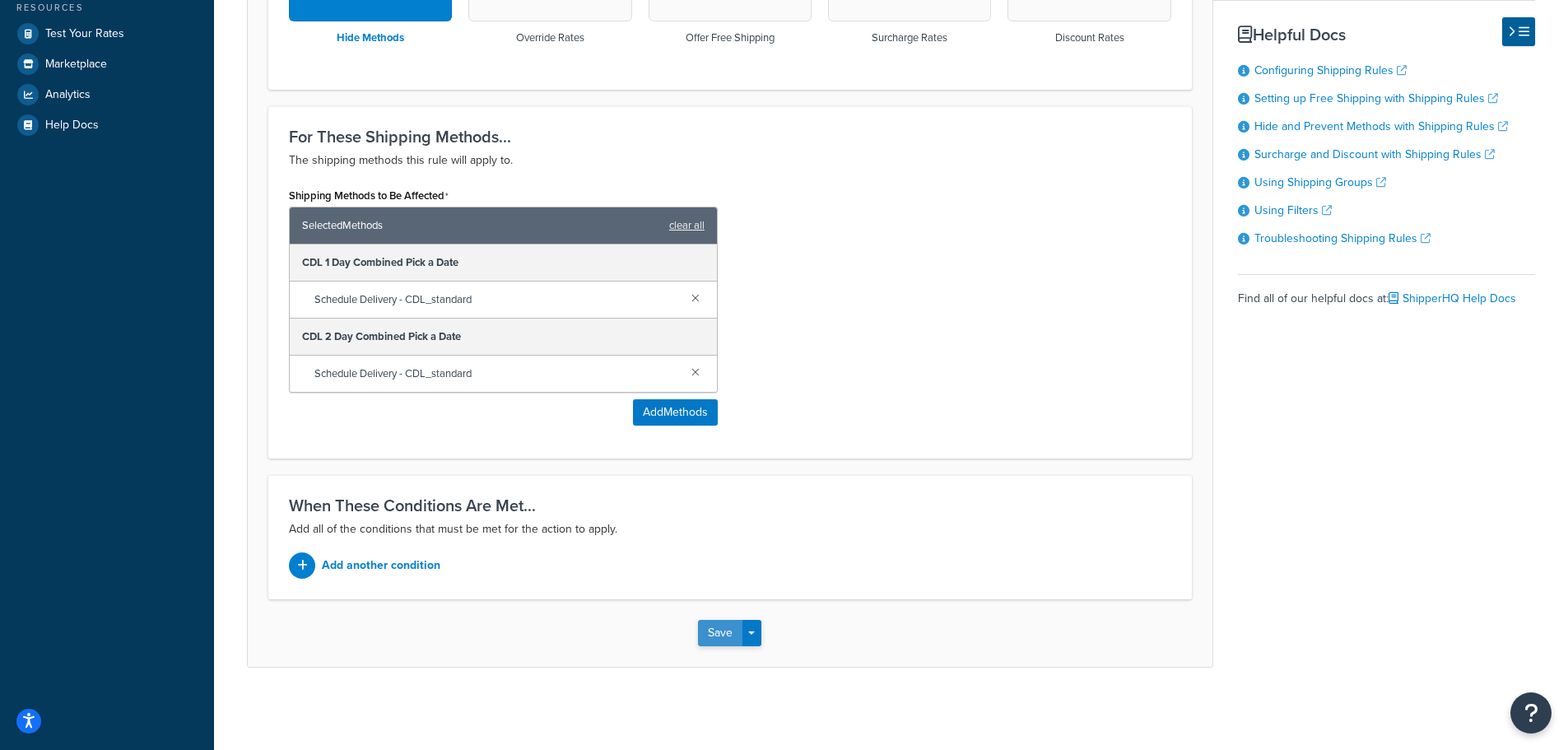
click at [702, 639] on button "Save" at bounding box center [720, 633] width 45 height 27
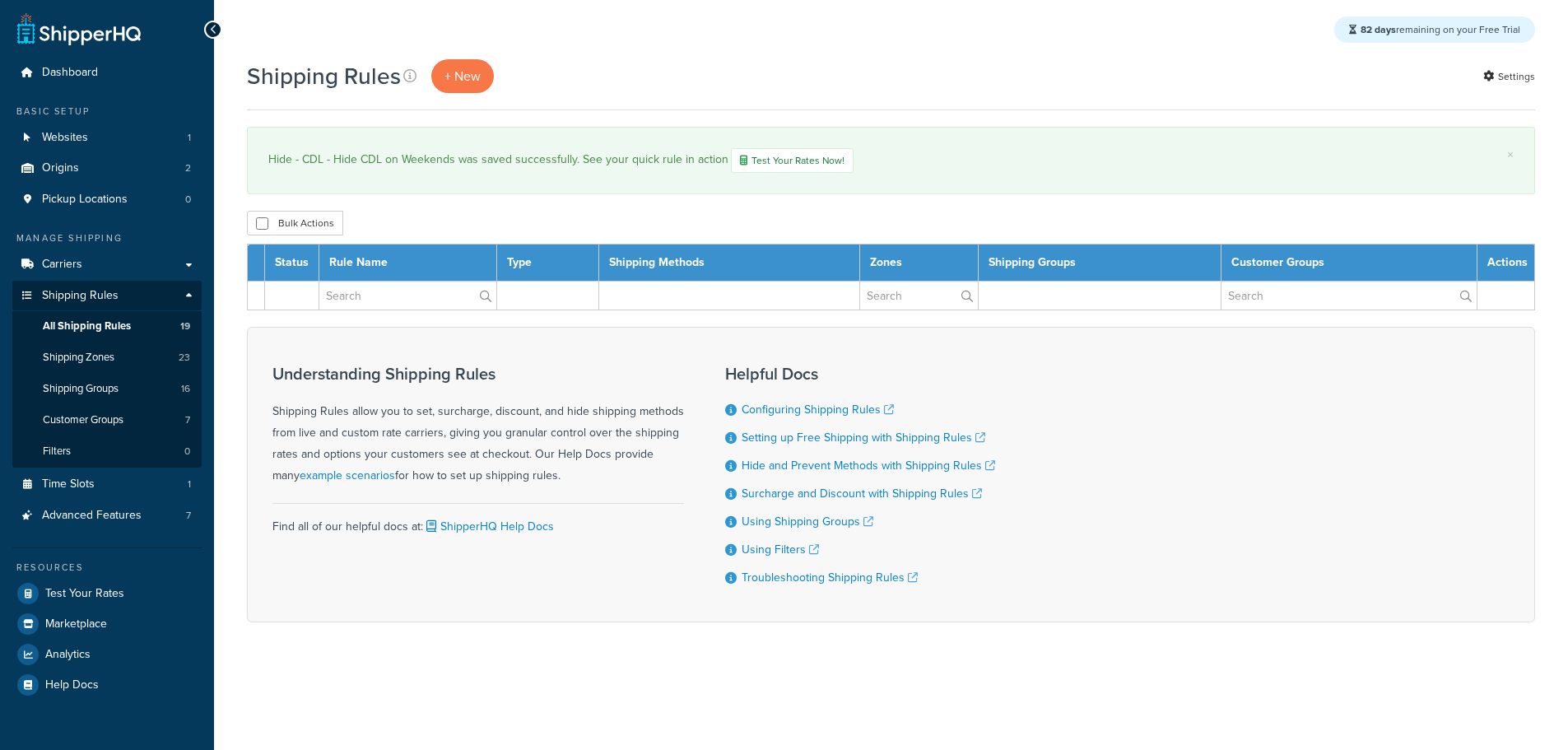
select select "50"
